Goal: Task Accomplishment & Management: Manage account settings

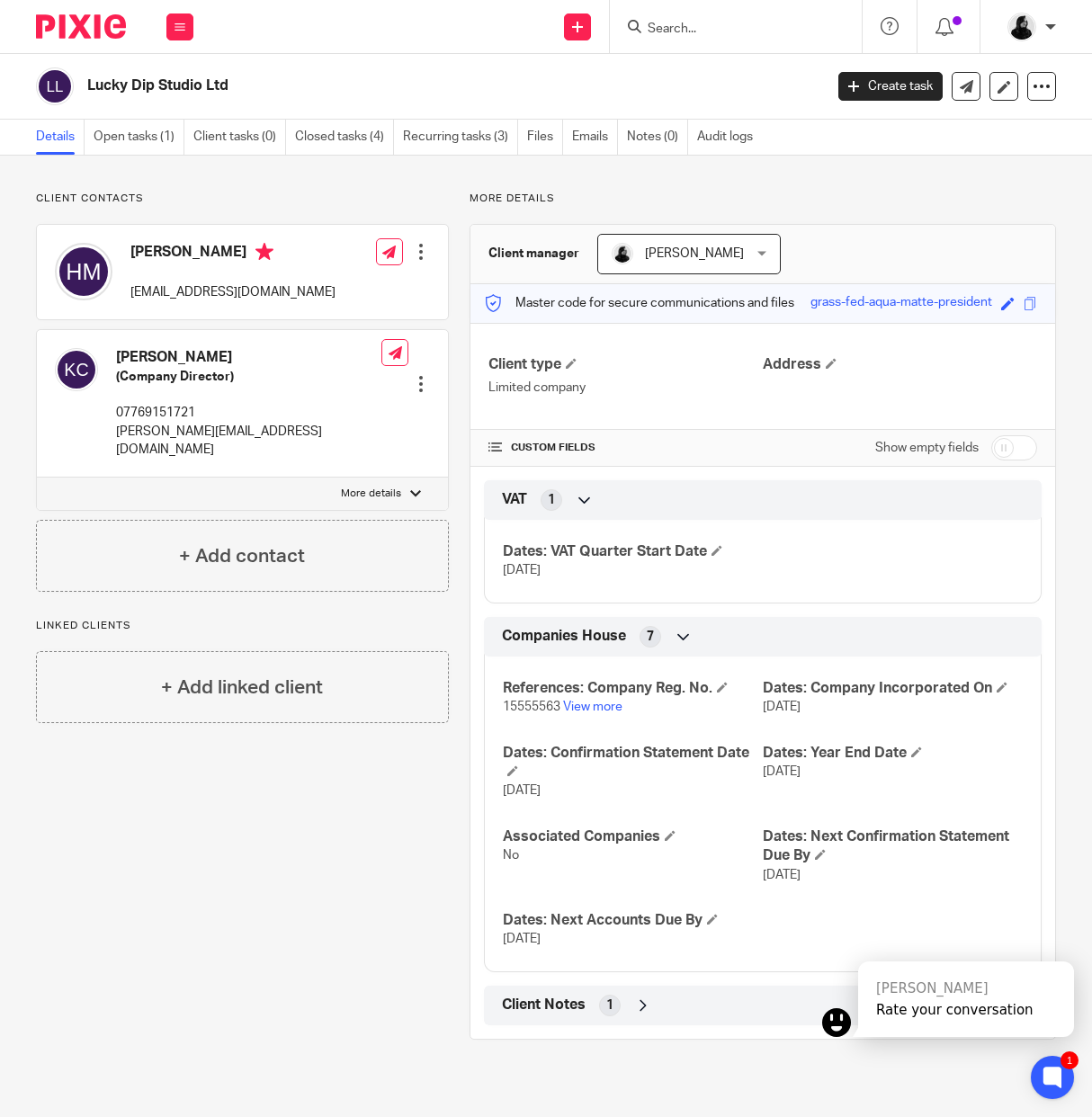
click at [808, 103] on div "Lucky Dip Studio Ltd" at bounding box center [423, 86] width 775 height 37
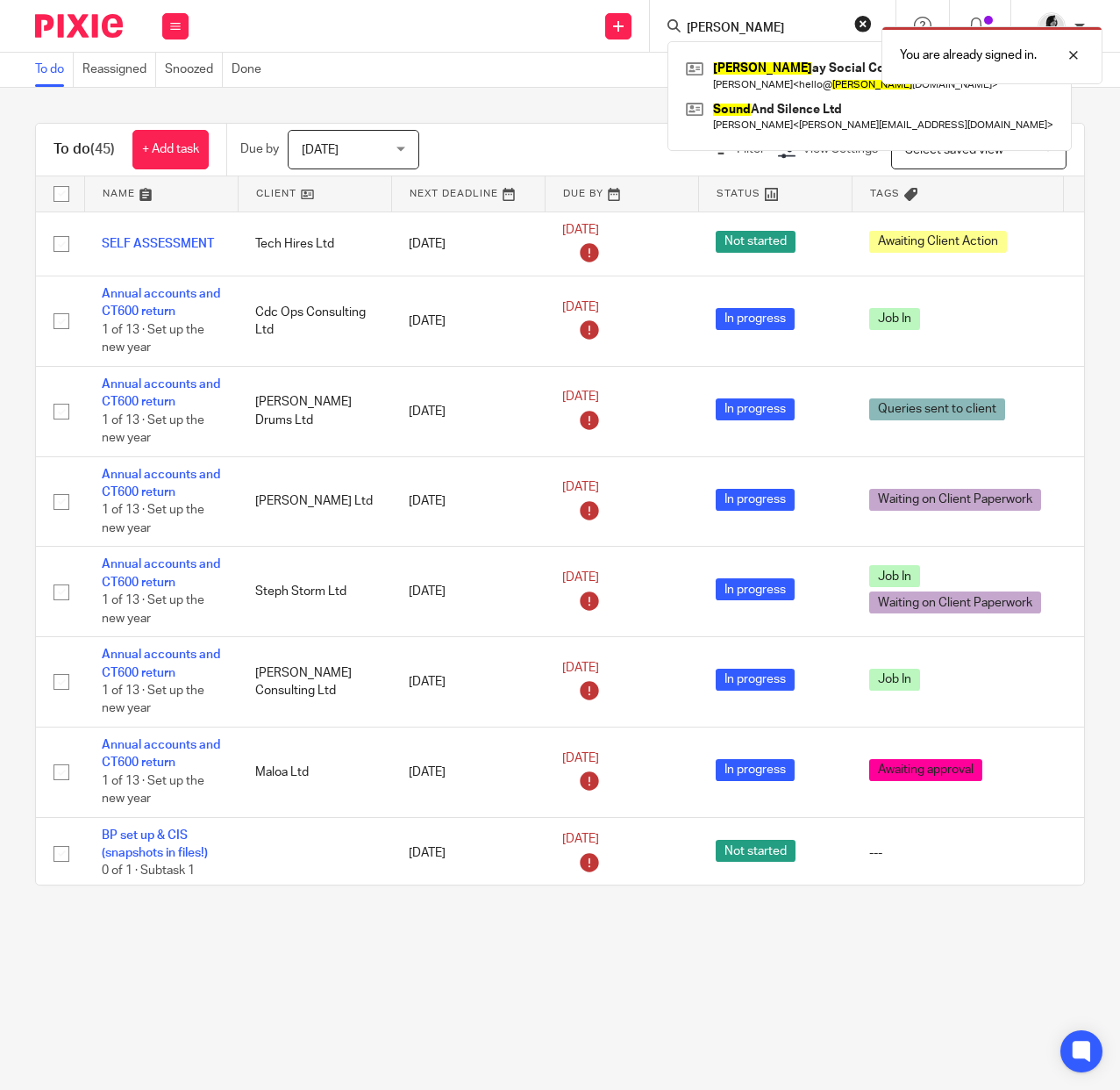
type input "sund"
click at [813, 77] on div "You are already signed in." at bounding box center [832, 50] width 543 height 67
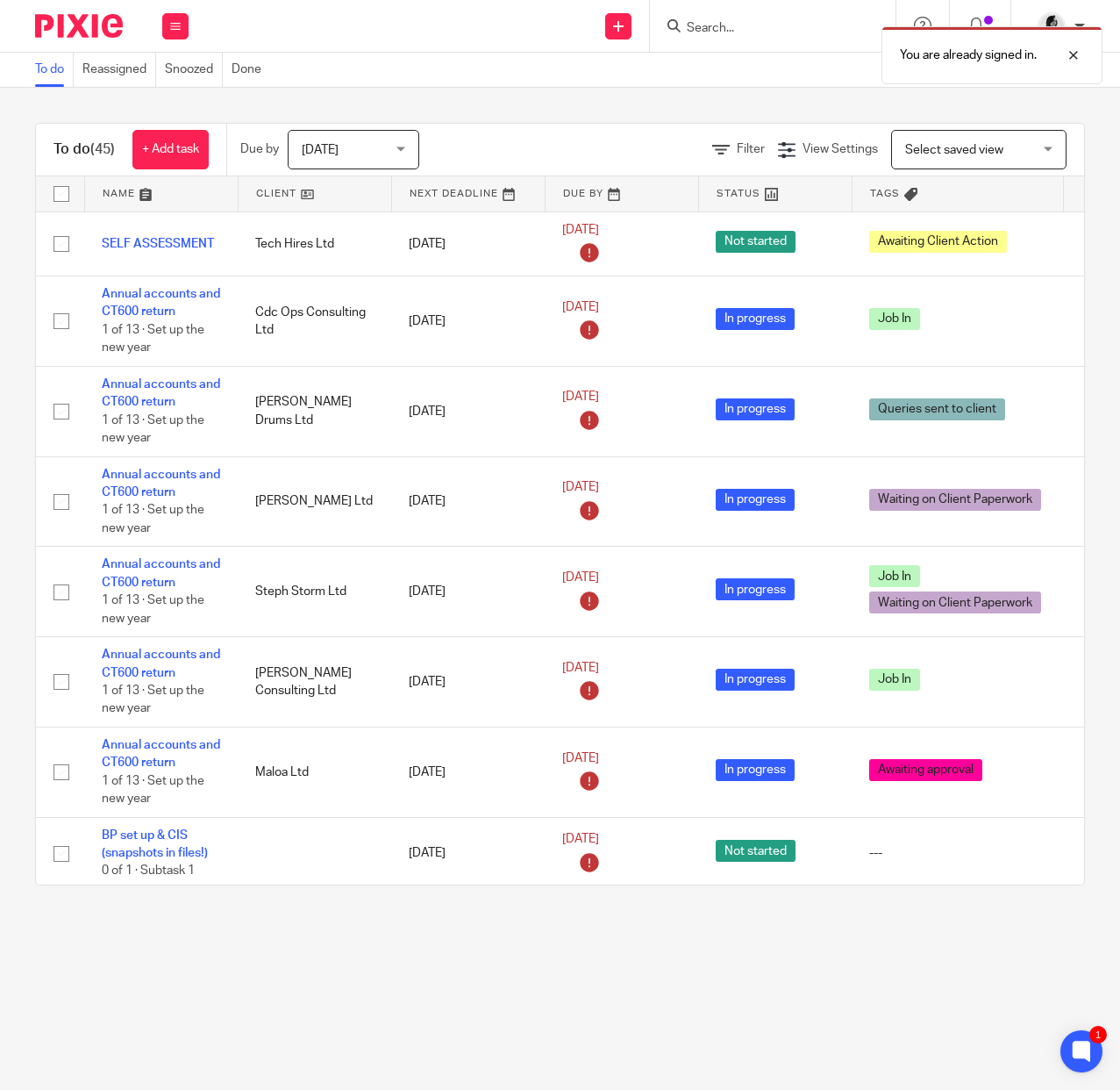
click at [809, 30] on div "You are already signed in." at bounding box center [832, 50] width 543 height 67
click at [736, 26] on div "You are already signed in." at bounding box center [832, 50] width 543 height 67
click at [1073, 56] on div at bounding box center [1061, 55] width 48 height 21
click at [721, 33] on input "Search" at bounding box center [763, 28] width 158 height 16
type input "sunda"
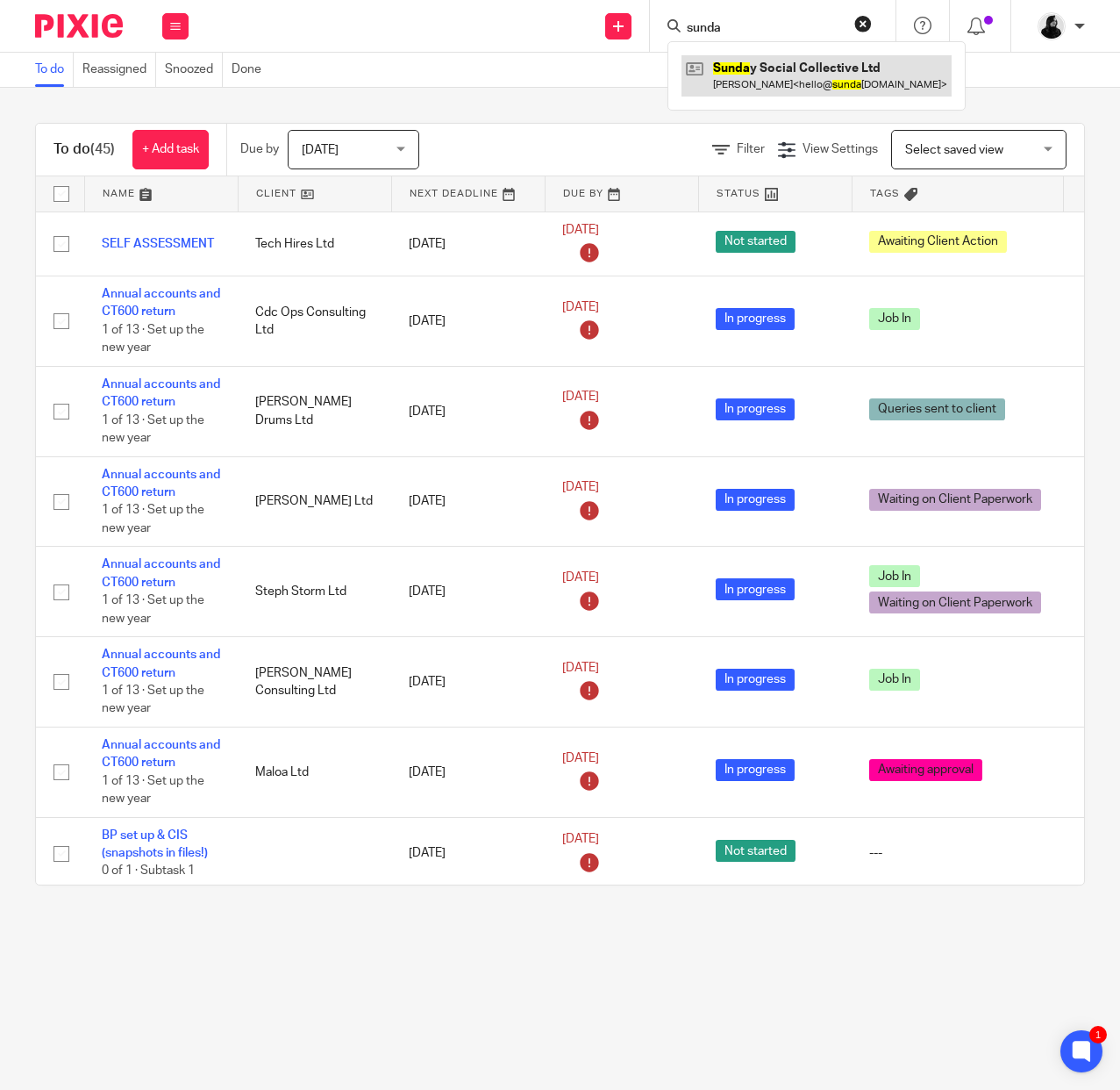
click at [723, 73] on link at bounding box center [817, 75] width 271 height 40
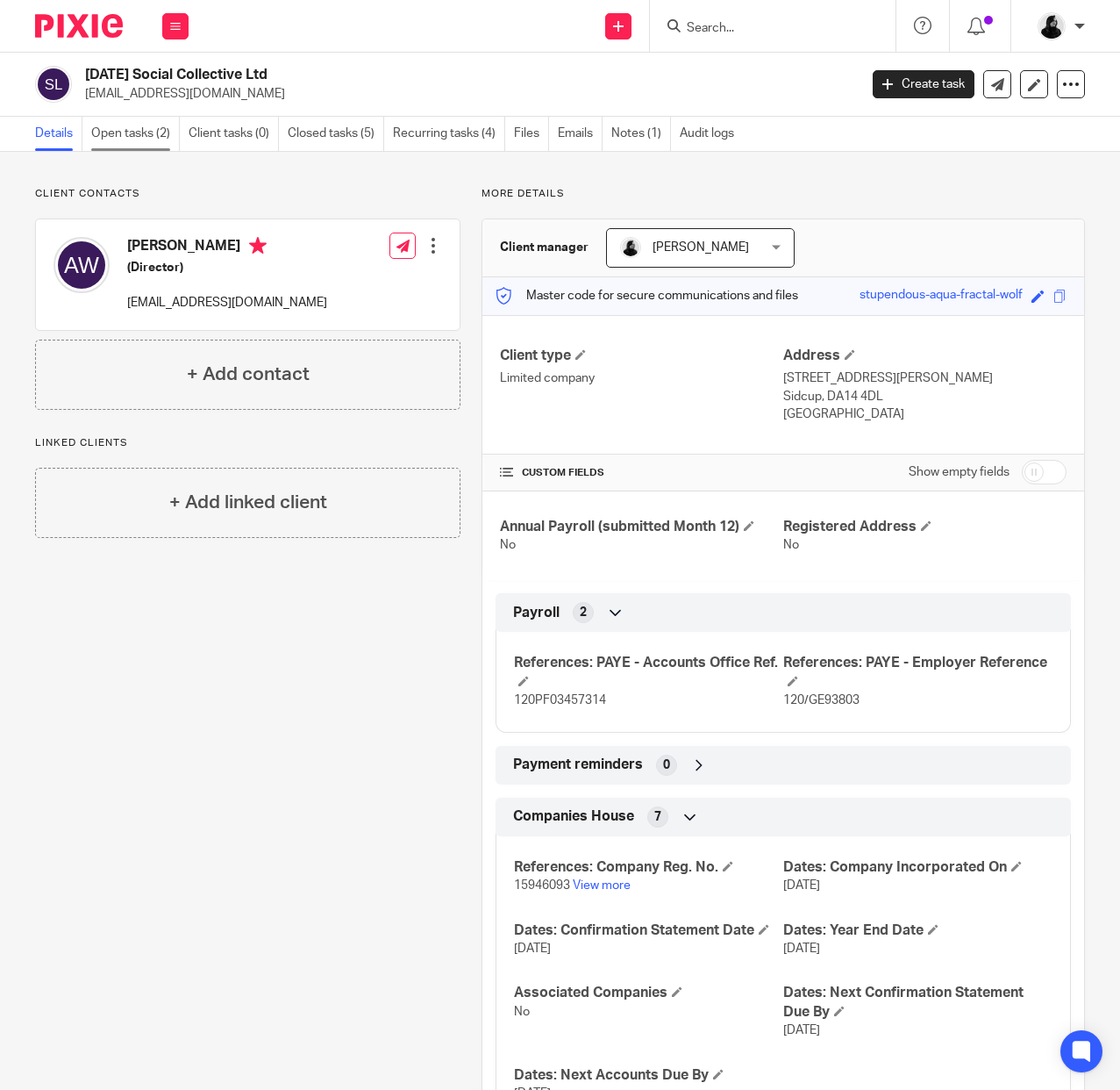
click at [146, 133] on link "Open tasks (2)" at bounding box center [135, 134] width 89 height 34
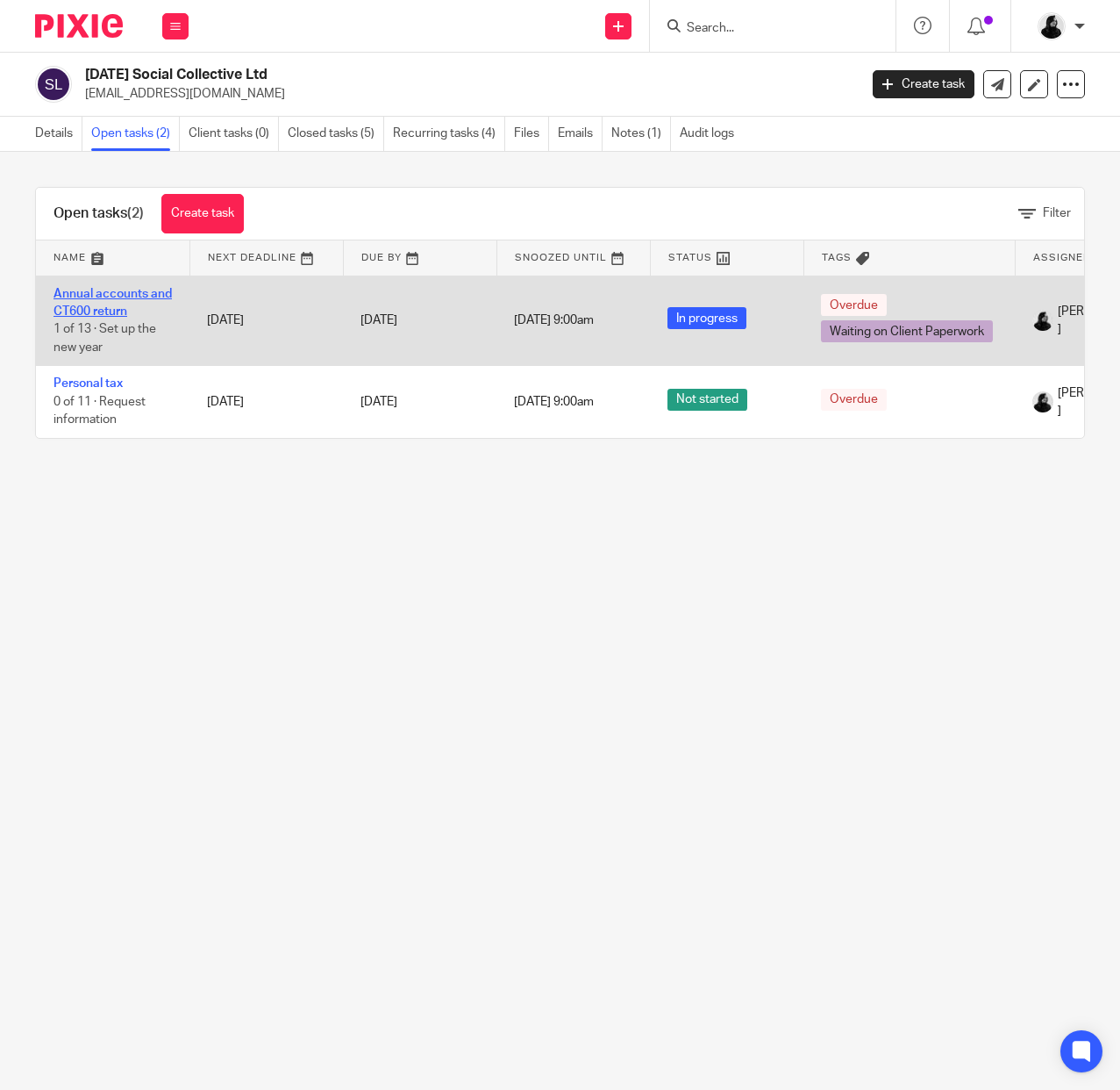
click at [104, 293] on link "Annual accounts and CT600 return" at bounding box center [113, 303] width 119 height 30
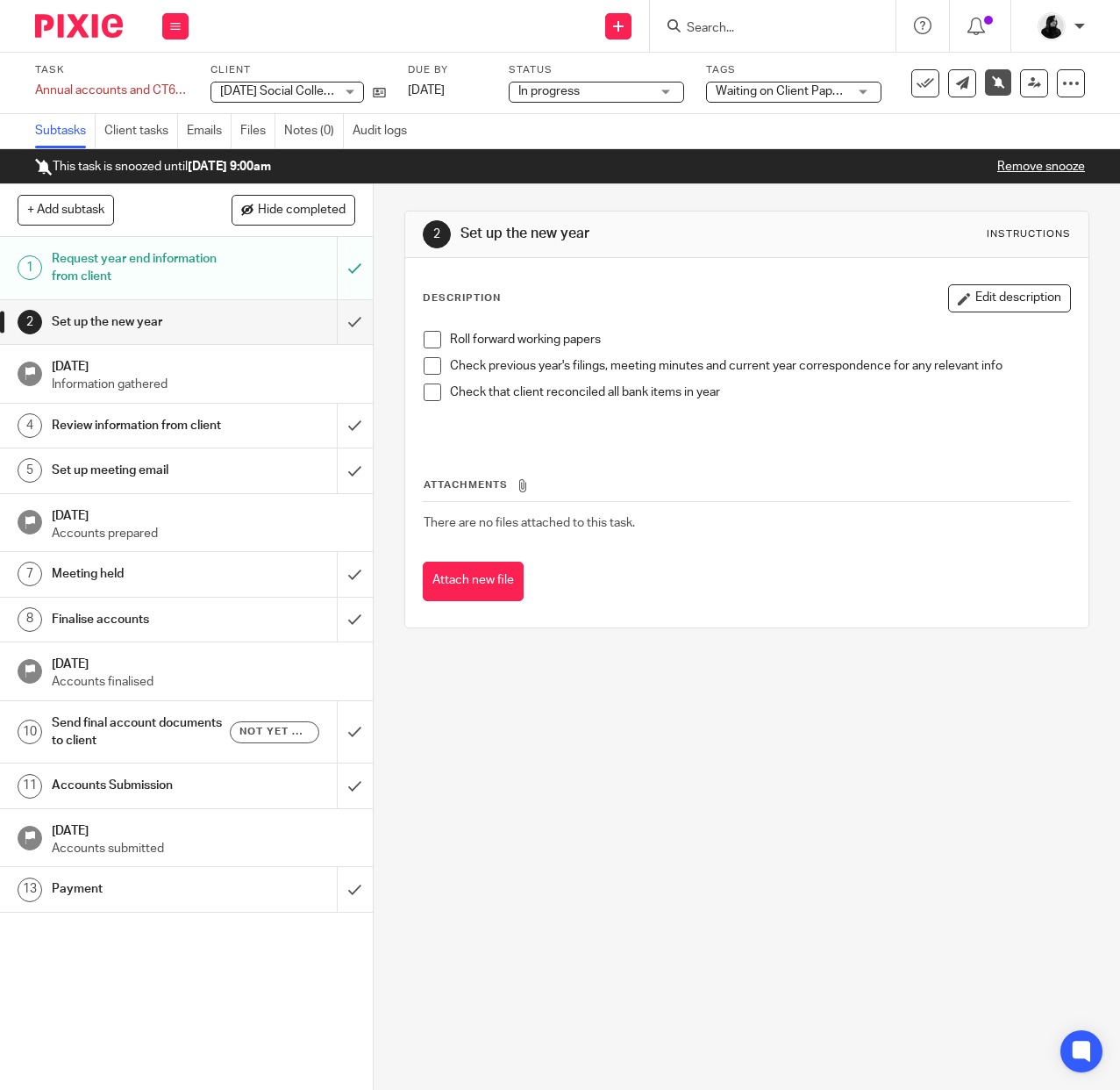
click at [119, 274] on h1 "Request year end information from client" at bounding box center [141, 268] width 178 height 45
